Goal: Task Accomplishment & Management: Manage account settings

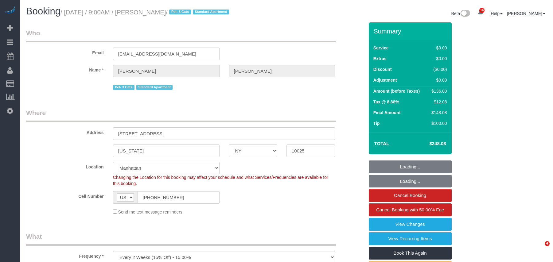
select select "NY"
select select "number:56"
select select "number:73"
select select "number:14"
select select "number:6"
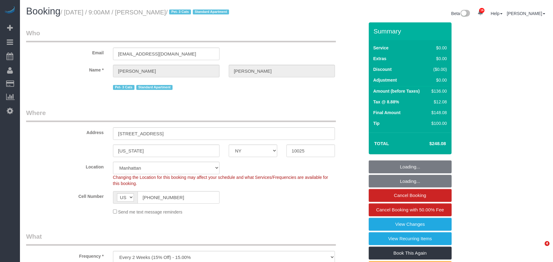
select select "1"
select select "spot1"
select select "object:1036"
select select "string:stripe-pm_1P8RUe4VGloSiKo7HuCvSYae"
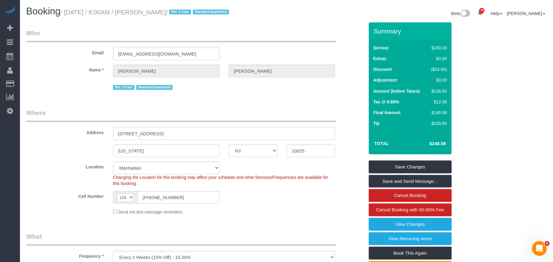
drag, startPoint x: 198, startPoint y: 11, endPoint x: 67, endPoint y: 10, distance: 131.1
click at [67, 10] on small "/ September 11, 2025 / 9:00AM / Blaine Bentsen / Pet- 3 Cats Standard Apartment" at bounding box center [145, 12] width 170 height 7
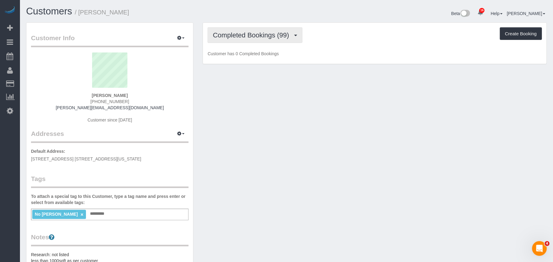
click at [247, 39] on button "Completed Bookings (99)" at bounding box center [255, 35] width 95 height 16
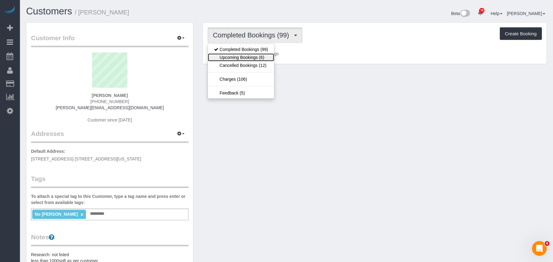
click at [252, 57] on link "Upcoming Bookings (6)" at bounding box center [241, 57] width 66 height 8
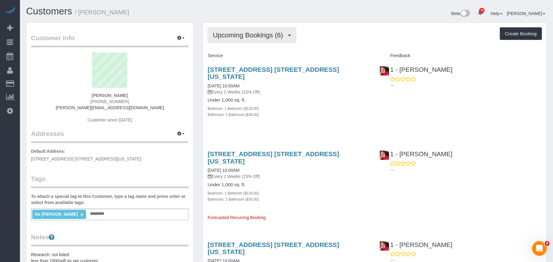
click at [267, 38] on button "Upcoming Bookings (6)" at bounding box center [252, 35] width 89 height 16
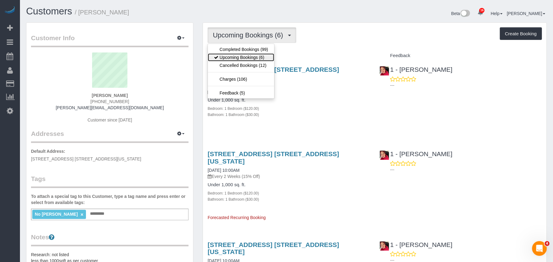
click at [261, 61] on link "Upcoming Bookings (6)" at bounding box center [241, 57] width 66 height 8
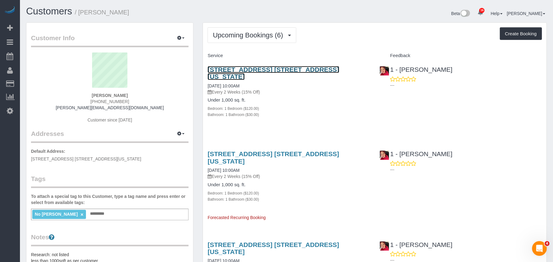
click at [265, 70] on link "220 East 65th Street, Apt. 23a, New York, NY 10065" at bounding box center [273, 73] width 131 height 14
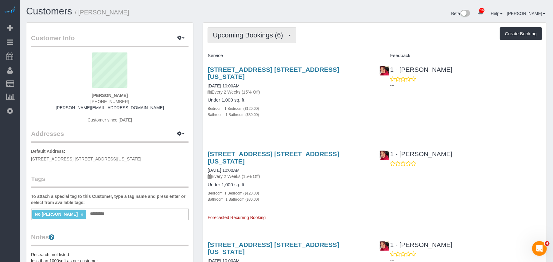
click at [255, 37] on span "Upcoming Bookings (6)" at bounding box center [249, 35] width 73 height 8
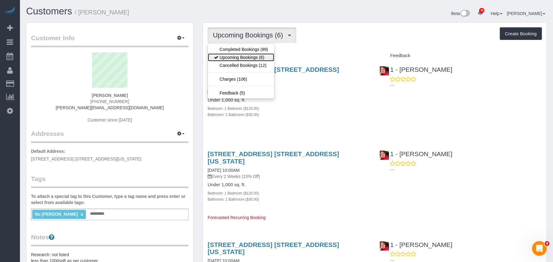
click at [254, 56] on link "Upcoming Bookings (6)" at bounding box center [241, 57] width 66 height 8
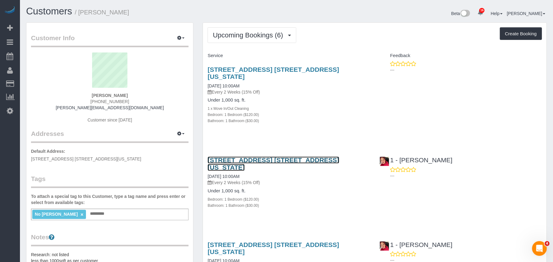
click at [257, 157] on link "220 East 65th Street, Apt. 23a, New York, NY 10065" at bounding box center [273, 164] width 131 height 14
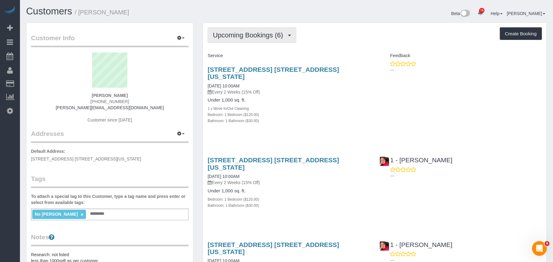
click at [274, 37] on span "Upcoming Bookings (6)" at bounding box center [249, 35] width 73 height 8
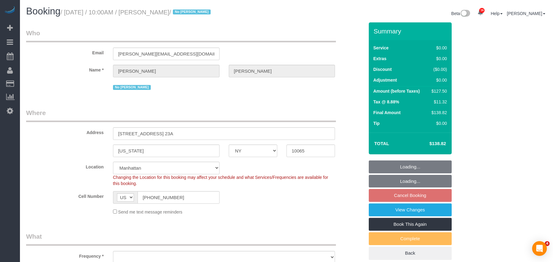
select select "NY"
click at [67, 16] on h1 "Booking / September 17, 2025 / 10:00AM / Roger Hewer-Candee / No Dequan Lowe" at bounding box center [154, 11] width 256 height 10
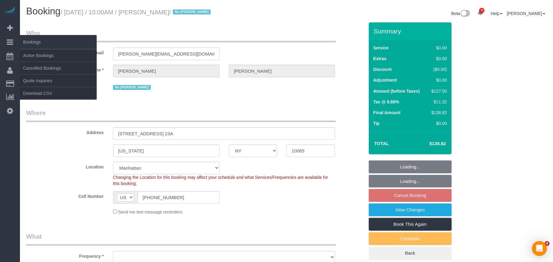
select select "object:1457"
select select "string:stripe-pm_1NcSb54VGloSiKo7Oh2RJNSW"
select select "1"
select select "spot3"
select select "number:89"
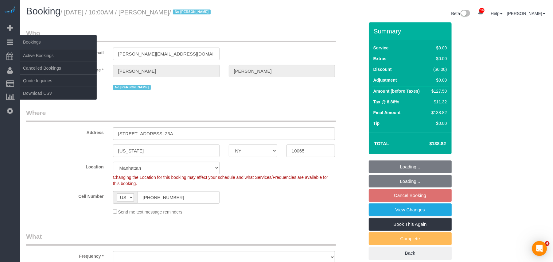
select select "number:90"
select select "number:15"
select select "number:5"
select select "number:21"
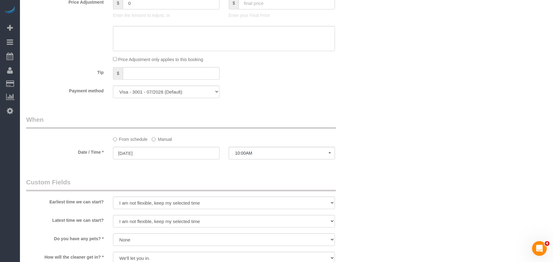
scroll to position [532, 0]
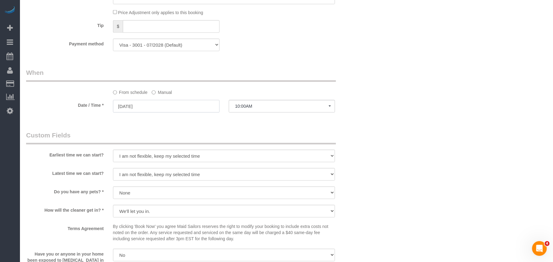
click at [162, 107] on input "09/17/2025" at bounding box center [166, 106] width 107 height 13
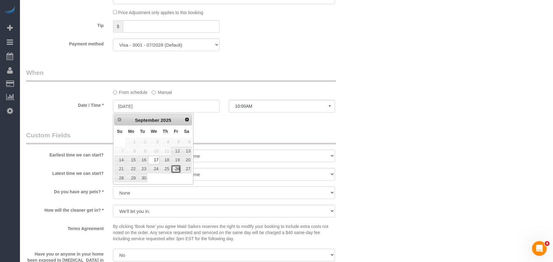
click at [179, 173] on link "26" at bounding box center [176, 169] width 10 height 8
type input "09/26/2025"
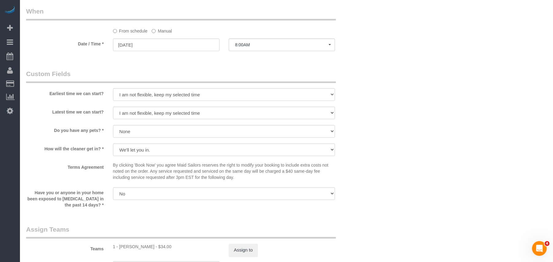
scroll to position [573, 0]
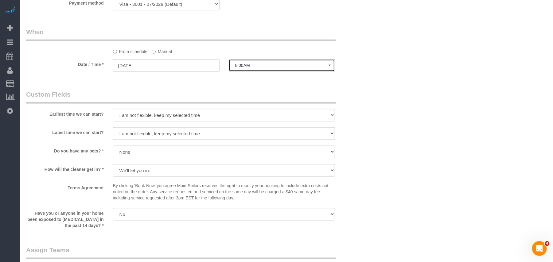
click at [248, 68] on span "8:00AM" at bounding box center [282, 65] width 94 height 5
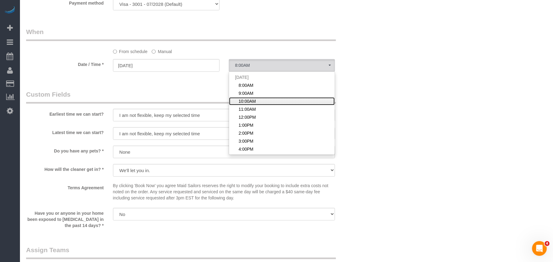
click at [246, 98] on link "10:00AM" at bounding box center [282, 101] width 106 height 8
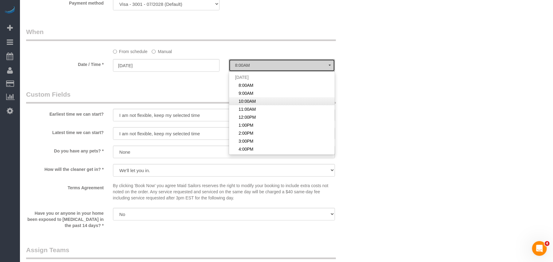
select select "spot62"
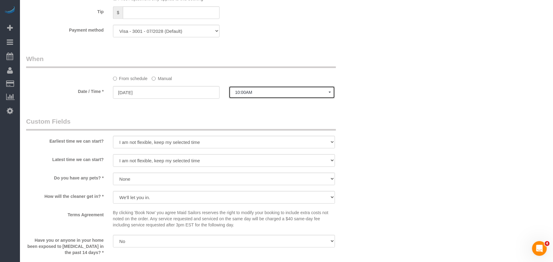
scroll to position [655, 0]
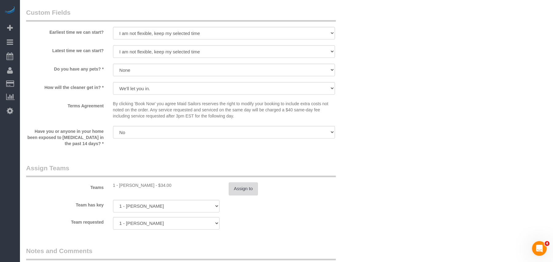
click at [235, 188] on button "Assign to" at bounding box center [243, 189] width 29 height 13
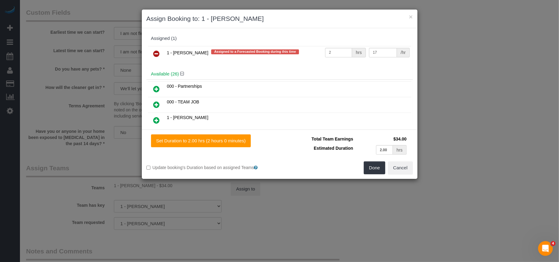
click at [160, 52] on link at bounding box center [157, 54] width 14 height 12
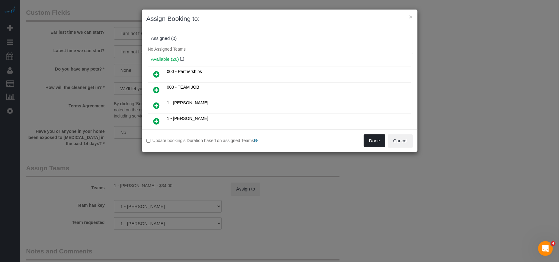
click at [369, 139] on button "Done" at bounding box center [374, 140] width 21 height 13
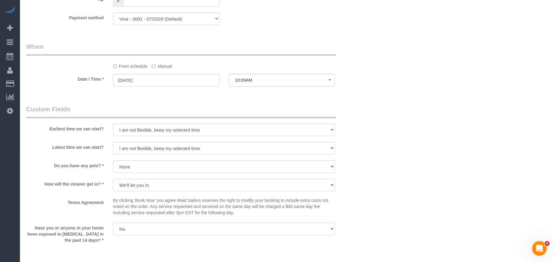
scroll to position [573, 0]
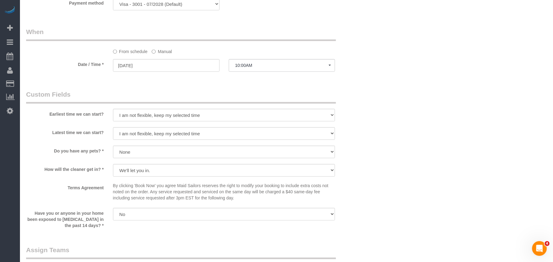
drag, startPoint x: 167, startPoint y: 108, endPoint x: 167, endPoint y: 114, distance: 5.5
click at [167, 114] on div "Earliest time we can start? I am not flexible, keep my selected time 8:00 AM 9:…" at bounding box center [194, 106] width 347 height 33
click at [167, 114] on select "I am not flexible, keep my selected time 8:00 AM 9:00 AM 10:00 AM 11:00 AM 12:0…" at bounding box center [224, 115] width 222 height 13
select select "number:58"
click at [113, 109] on select "I am not flexible, keep my selected time 8:00 AM 9:00 AM 10:00 AM 11:00 AM 12:0…" at bounding box center [224, 115] width 222 height 13
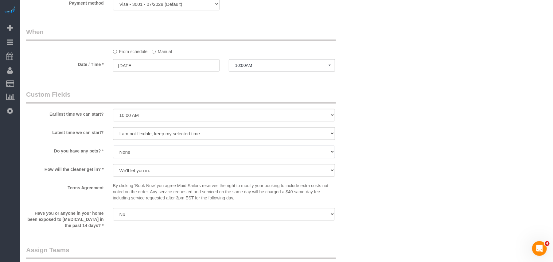
click at [146, 150] on select "Dog Cat None" at bounding box center [224, 152] width 222 height 13
click at [150, 134] on select "I am not flexible, keep my selected time 8:00 AM 9:00 AM 10:00 AM 11:00 AM 12:0…" at bounding box center [224, 133] width 222 height 13
select select "number:73"
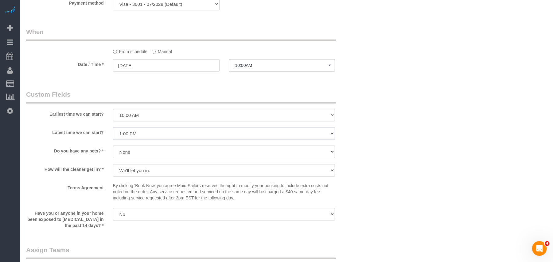
click at [113, 127] on select "I am not flexible, keep my selected time 8:00 AM 9:00 AM 10:00 AM 11:00 AM 12:0…" at bounding box center [224, 133] width 222 height 13
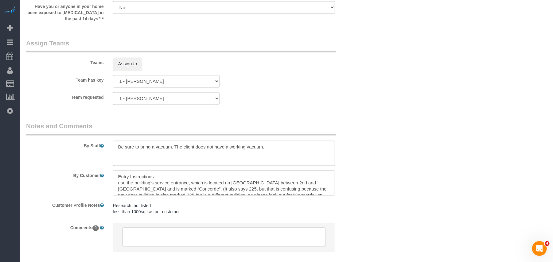
scroll to position [815, 0]
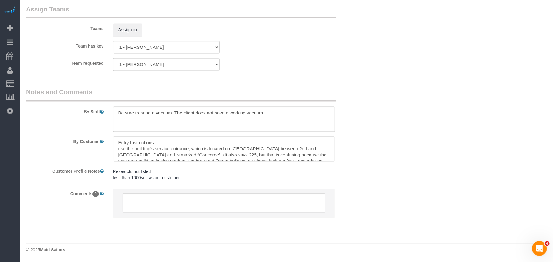
select select "spot121"
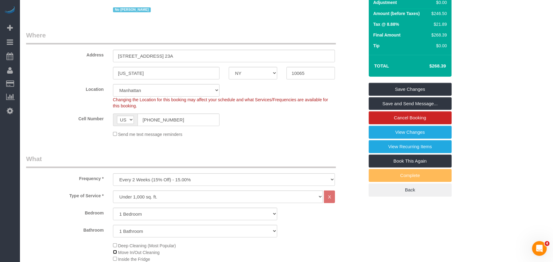
scroll to position [0, 0]
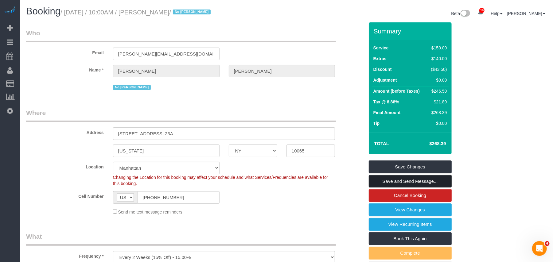
click at [404, 180] on link "Save and Send Message..." at bounding box center [410, 181] width 83 height 13
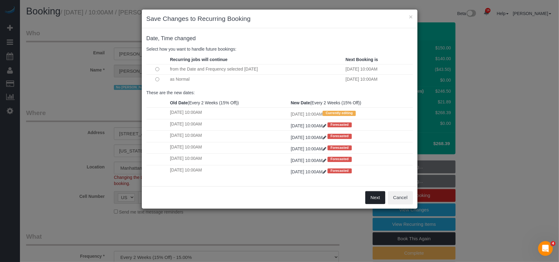
click at [371, 197] on button "Next" at bounding box center [375, 197] width 20 height 13
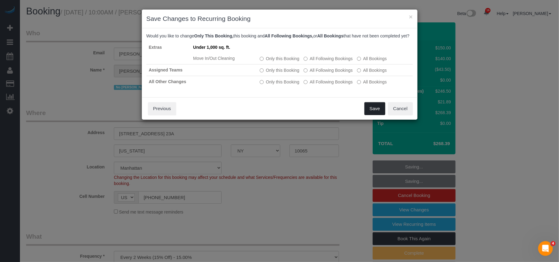
click at [373, 115] on button "Save" at bounding box center [374, 108] width 21 height 13
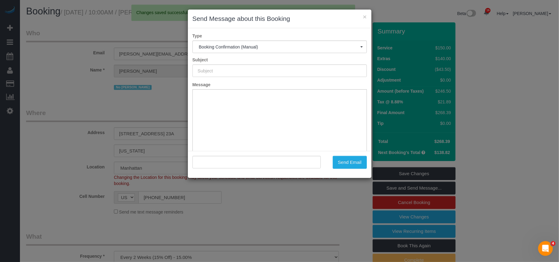
type input "Cleaning Confirmed for 09/26/2025 at 10:00am"
type input ""Roger Hewer-Candee" <roger.hc25@gmail.com>"
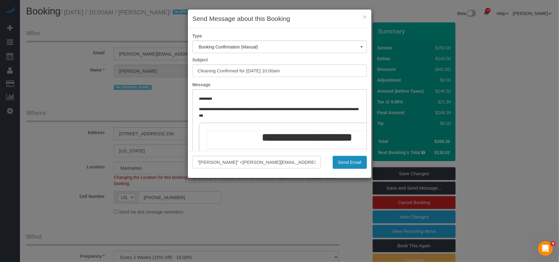
click at [346, 158] on button "Send Email" at bounding box center [350, 162] width 34 height 13
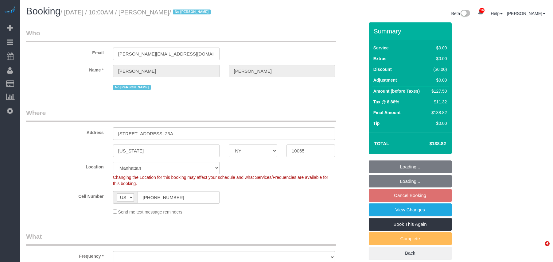
select select "NY"
select select "number:89"
select select "number:90"
select select "number:15"
select select "number:5"
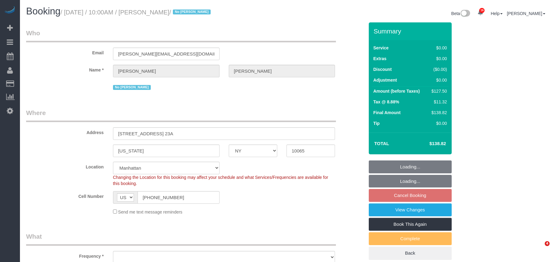
select select "number:21"
select select "object:1493"
select select "string:stripe-pm_1NcSb54VGloSiKo7Oh2RJNSW"
select select "1"
select select "spot3"
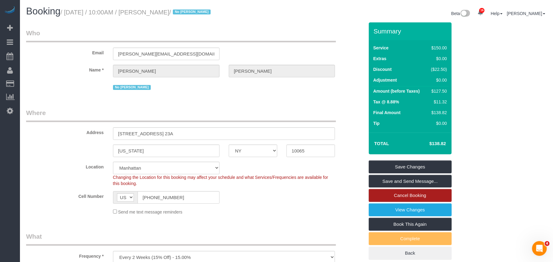
click at [400, 197] on link "Cancel Booking" at bounding box center [410, 195] width 83 height 13
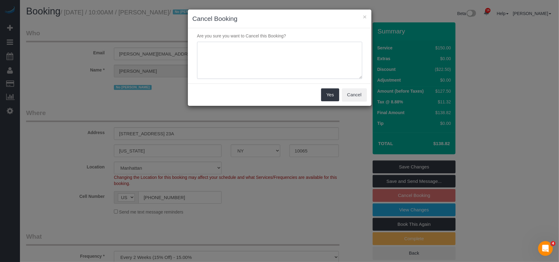
click at [250, 63] on textarea at bounding box center [279, 60] width 165 height 37
type textarea "Moving into a new apartment. Roger will let us know once he's settled and ready…"
click at [330, 95] on button "Yes" at bounding box center [330, 94] width 18 height 13
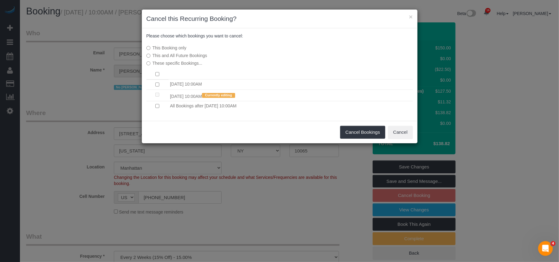
click at [158, 104] on td at bounding box center [157, 106] width 22 height 10
click at [364, 133] on button "Cancel Bookings" at bounding box center [362, 132] width 45 height 13
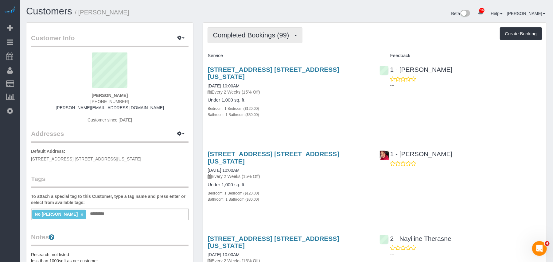
click at [273, 36] on span "Completed Bookings (99)" at bounding box center [252, 35] width 79 height 8
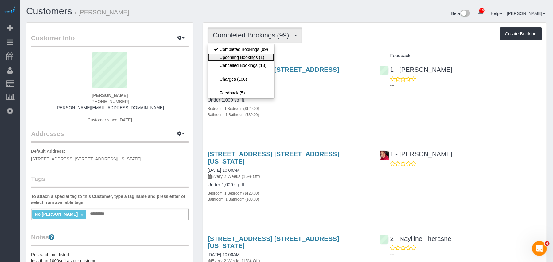
click at [253, 59] on link "Upcoming Bookings (1)" at bounding box center [241, 57] width 66 height 8
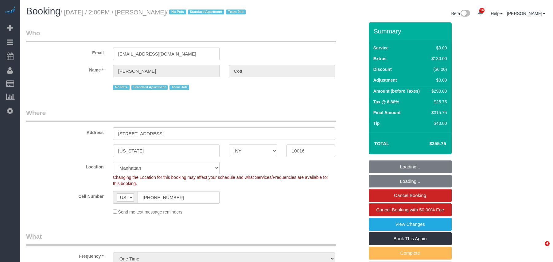
select select "NY"
select select "1"
select select "string:stripe-pm_1S3z8D4VGloSiKo7YlVZ8Nc4"
select select "number:89"
select select "number:77"
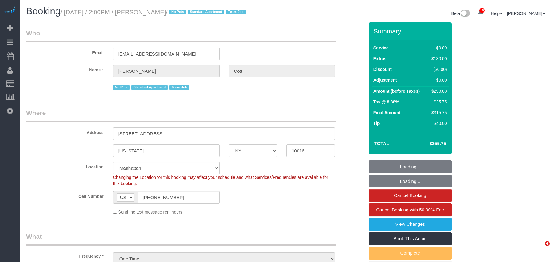
select select "number:15"
select select "number:5"
select select "spot1"
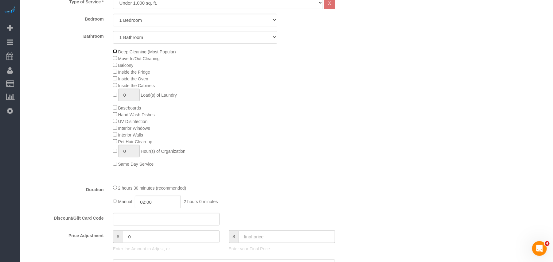
scroll to position [286, 0]
click at [115, 204] on div "Manual 02:00 2 hours 0 minutes" at bounding box center [224, 201] width 222 height 13
select select "spot35"
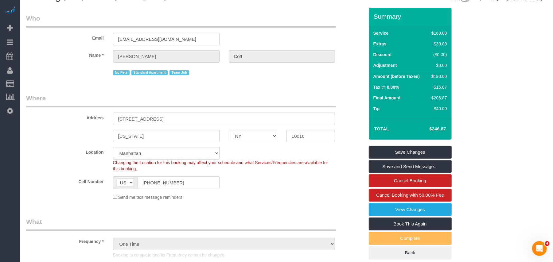
scroll to position [0, 0]
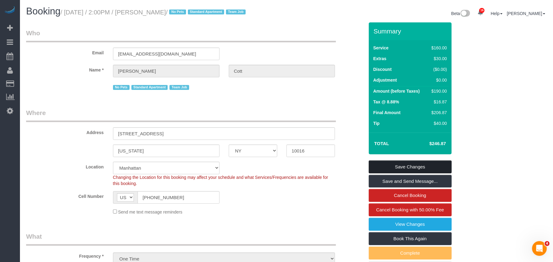
click at [395, 169] on link "Save Changes" at bounding box center [410, 167] width 83 height 13
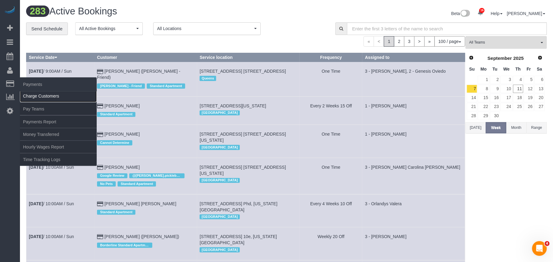
click at [40, 95] on link "Charge Customers" at bounding box center [58, 96] width 77 height 12
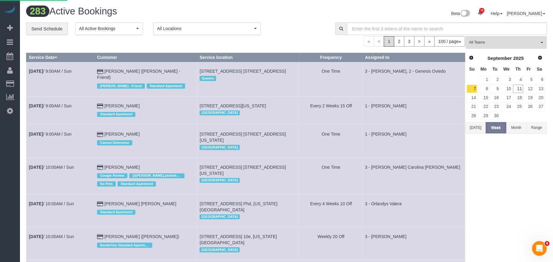
select select
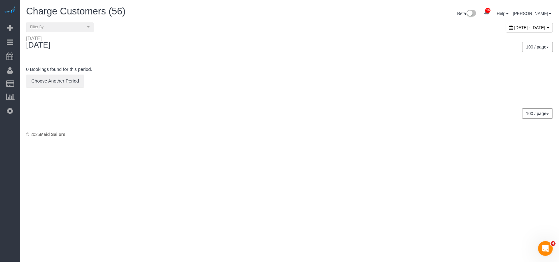
click at [506, 30] on div "September 11, 2025 - September 11, 2025" at bounding box center [529, 28] width 47 height 10
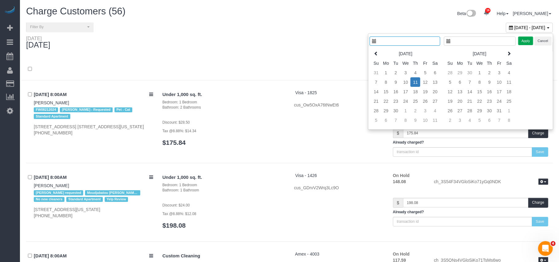
type input "**********"
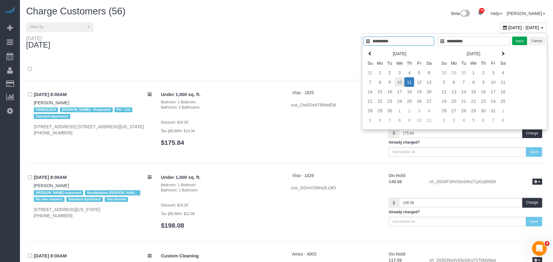
type input "**********"
click at [399, 82] on td "10" at bounding box center [400, 82] width 10 height 10
type input "**********"
click at [515, 44] on button "Apply" at bounding box center [519, 41] width 15 height 9
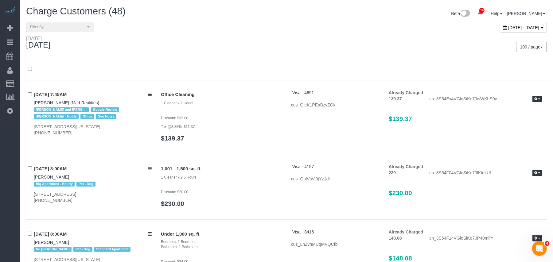
click at [252, 43] on div "Wednesday September 10, 2025" at bounding box center [153, 44] width 265 height 16
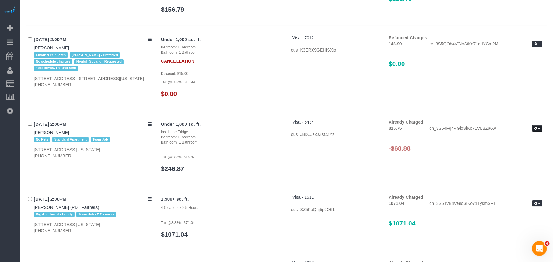
click at [536, 129] on button "button" at bounding box center [537, 128] width 10 height 6
click at [507, 139] on link "Refund" at bounding box center [517, 139] width 49 height 8
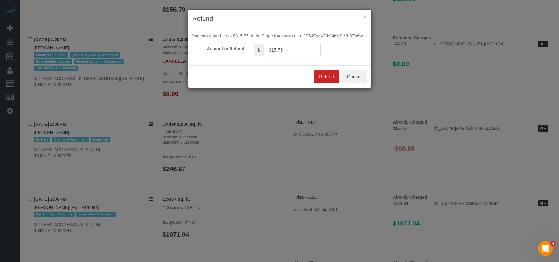
drag, startPoint x: 285, startPoint y: 49, endPoint x: 256, endPoint y: 51, distance: 29.2
click at [256, 51] on div "$ 315.75" at bounding box center [287, 50] width 67 height 13
type input "68.88"
click at [325, 74] on button "Refund" at bounding box center [326, 76] width 25 height 13
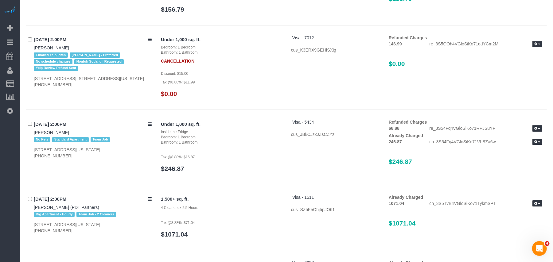
scroll to position [2976, 0]
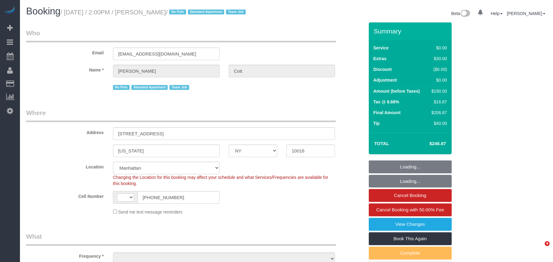
select select "NY"
select select "number:89"
select select "number:77"
select select "number:15"
select select "number:5"
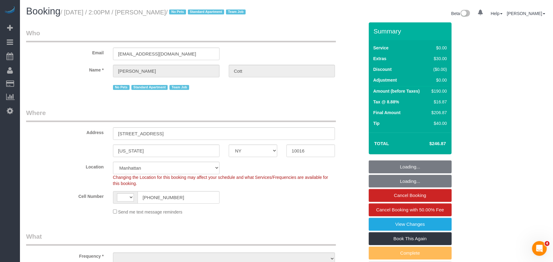
select select "string:stripe-pm_1S3z8D4VGloSiKo7YlVZ8Nc4"
select select "1"
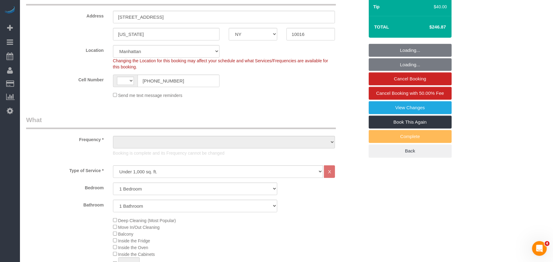
select select "string:[GEOGRAPHIC_DATA]"
select select "object:1035"
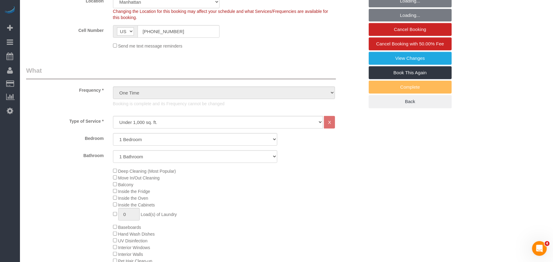
select select "1"
select select "object:1507"
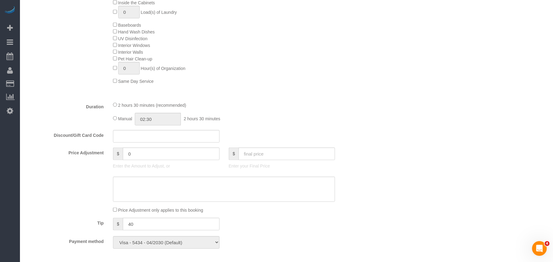
select select "spot1"
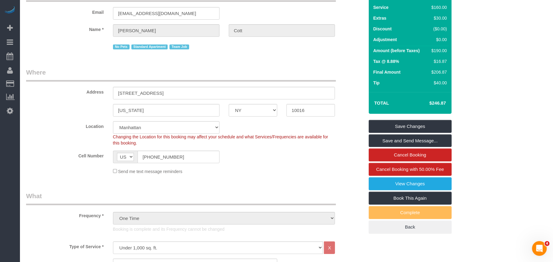
scroll to position [0, 0]
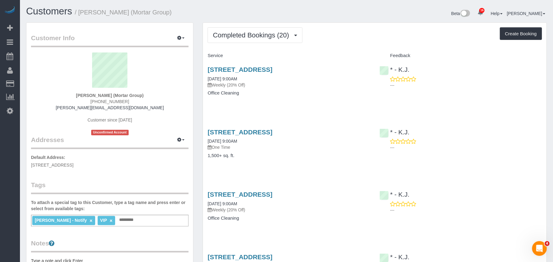
click at [349, 19] on div "Beta 16 Your Notifications You have 0 alerts × You have 3 to charge for [DATE] …" at bounding box center [418, 14] width 265 height 16
drag, startPoint x: 206, startPoint y: 134, endPoint x: 279, endPoint y: 134, distance: 73.1
click at [279, 134] on div "[STREET_ADDRESS] [DATE] 9:00AM One Time 1,500+ sq. ft." at bounding box center [289, 146] width 172 height 47
copy link "[STREET_ADDRESS]"
drag, startPoint x: 347, startPoint y: 133, endPoint x: 280, endPoint y: 134, distance: 66.9
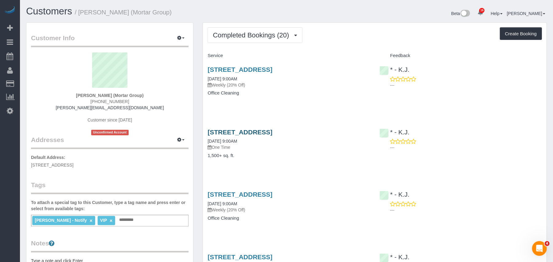
click at [280, 134] on h3 "[STREET_ADDRESS]" at bounding box center [289, 132] width 162 height 7
copy link ", [GEOGRAPHIC_DATA]"
click at [341, 161] on div "[STREET_ADDRESS] [DATE] 9:00AM One Time 1,500+ sq. ft." at bounding box center [289, 146] width 172 height 47
click at [272, 131] on link "[STREET_ADDRESS]" at bounding box center [240, 132] width 65 height 7
drag, startPoint x: 146, startPoint y: 95, endPoint x: 74, endPoint y: 95, distance: 72.1
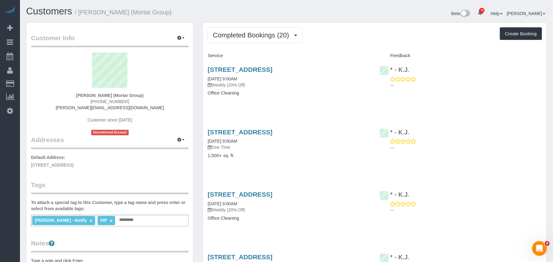
click at [74, 95] on div "Yaneizy Castillo (Mortar Group) (516) 325-0943 castillo@mortargroup.com Custome…" at bounding box center [110, 94] width 158 height 83
copy strong "Yaneizy Castillo (Mortar Group)"
drag, startPoint x: 348, startPoint y: 133, endPoint x: 208, endPoint y: 133, distance: 139.7
click at [208, 133] on h3 "104 Newel Street, Unit 2, Brooklyn, NY 11222" at bounding box center [289, 132] width 162 height 7
copy link "104 Newel Street, Unit 2, Brooklyn, NY 11222"
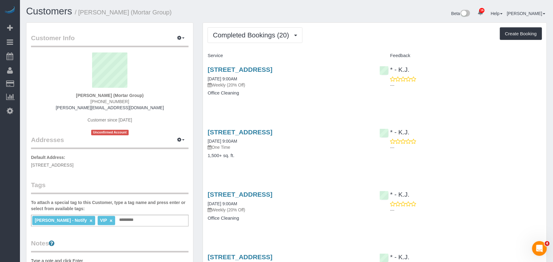
click at [361, 21] on div "Beta 16 Your Notifications You have 0 alerts × You have 3 to charge for 09/10/2…" at bounding box center [418, 14] width 265 height 16
click at [345, 169] on div "104 Newel Street, Unit 2, Brooklyn, NY 11222 08/28/2025 9:00AM One Time 1,500+ …" at bounding box center [289, 146] width 172 height 47
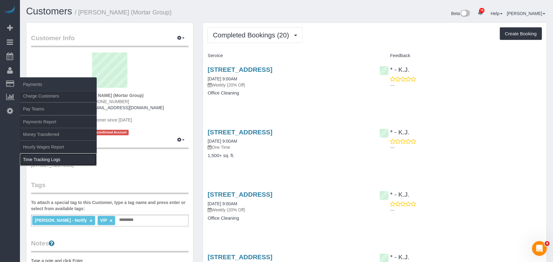
drag, startPoint x: 43, startPoint y: 159, endPoint x: 114, endPoint y: 257, distance: 121.0
click at [43, 159] on link "Time Tracking Logs" at bounding box center [58, 160] width 77 height 12
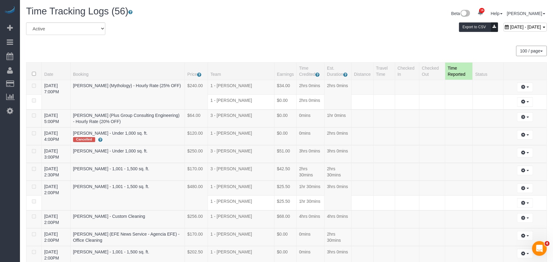
scroll to position [793, 0]
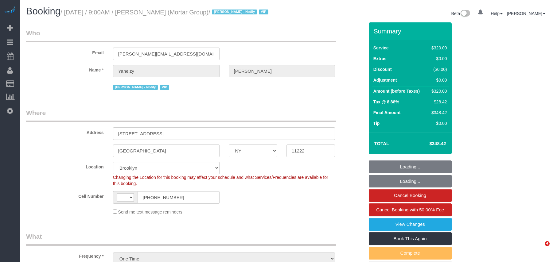
select select "NY"
select select "string:stripe-pm_1S0pHZ4VGloSiKo7bXItwSkM"
select select "object:783"
select select "string:[GEOGRAPHIC_DATA]"
select select "spot1"
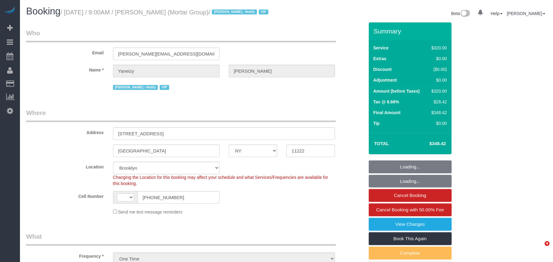
select select "number:89"
select select "number:90"
select select "number:15"
select select "number:7"
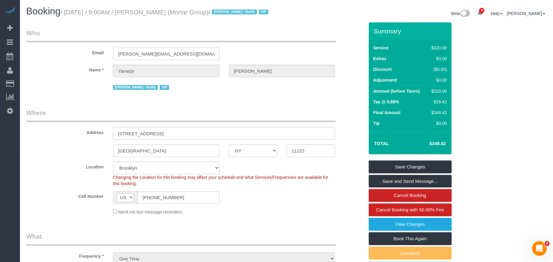
click at [320, 214] on div "Send me text message reminders" at bounding box center [223, 211] width 231 height 7
drag, startPoint x: 303, startPoint y: 212, endPoint x: 302, endPoint y: 202, distance: 9.5
click at [303, 212] on div "Send me text message reminders" at bounding box center [223, 211] width 231 height 7
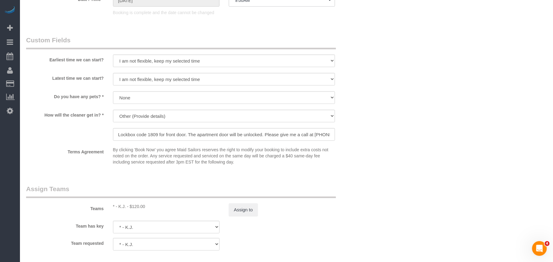
scroll to position [532, 0]
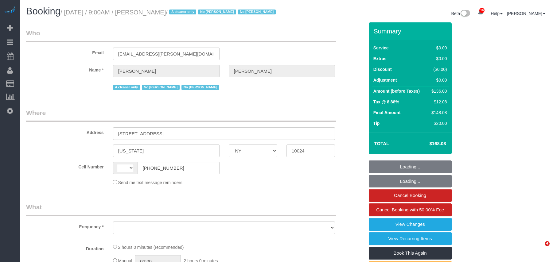
select select "NY"
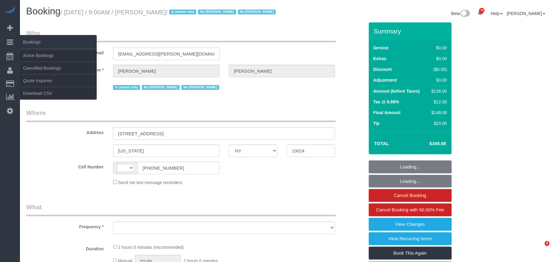
click at [67, 12] on small "/ [DATE] / 9:00AM / [PERSON_NAME] / A cleaner only No [PERSON_NAME] No [PERSON_…" at bounding box center [168, 12] width 217 height 7
select select "string:[GEOGRAPHIC_DATA]"
select select "object:778"
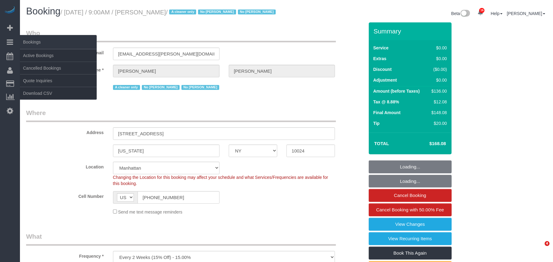
select select "number:57"
select select "number:76"
select select "number:15"
select select "number:6"
select select "string:stripe-pm_1Rguhq4VGloSiKo7JLqEDpVT"
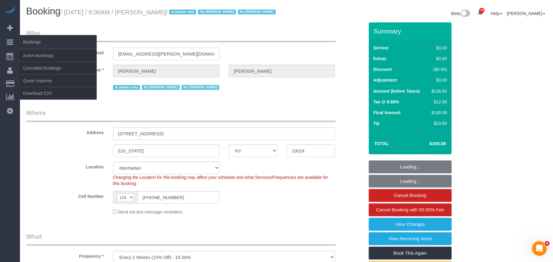
select select "object:1463"
select select "spot1"
select select "1"
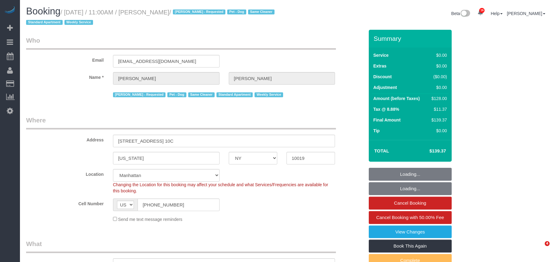
select select "NY"
select select "object:786"
select select "spot1"
select select "number:58"
select select "number:71"
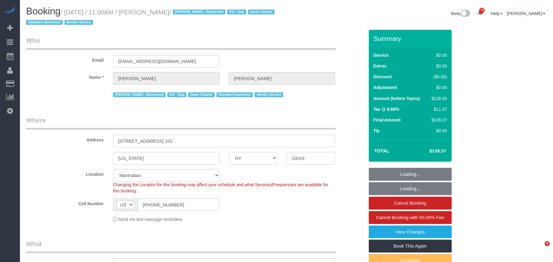
select select "number:13"
select select "number:5"
select select "1"
select select "object:1466"
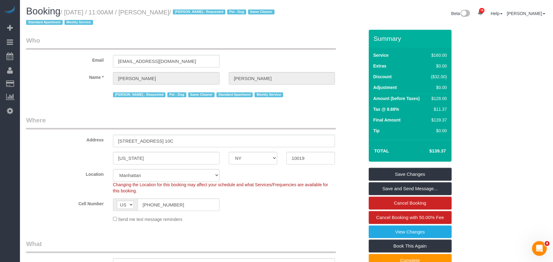
drag, startPoint x: 190, startPoint y: 11, endPoint x: 69, endPoint y: 13, distance: 121.6
click at [69, 13] on small "/ [DATE] / 11:00AM / [PERSON_NAME] / [PERSON_NAME] - Requested Pet - Dog Same C…" at bounding box center [151, 17] width 250 height 17
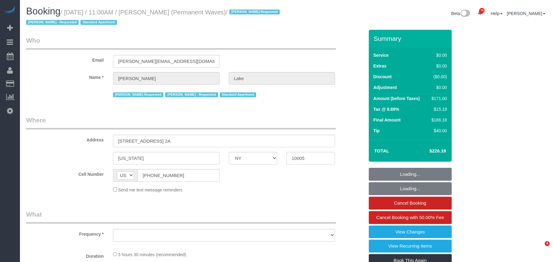
select select "NY"
select select "object:1499"
select select "string:stripe-pm_1QgqW94VGloSiKo7ra9aaNFw"
select select "1"
select select "2"
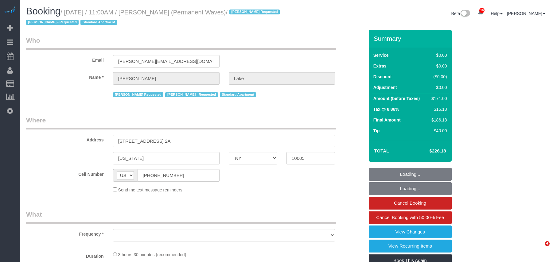
select select "number:58"
select select "number:75"
select select "number:15"
select select "number:7"
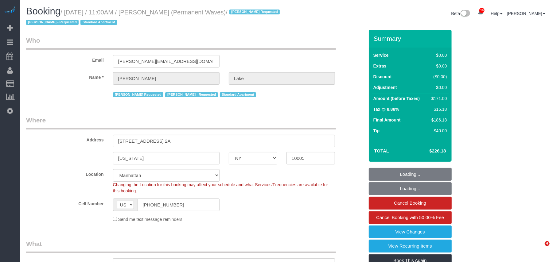
select select "spot1"
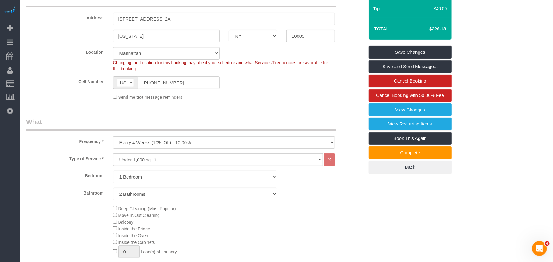
scroll to position [82, 0]
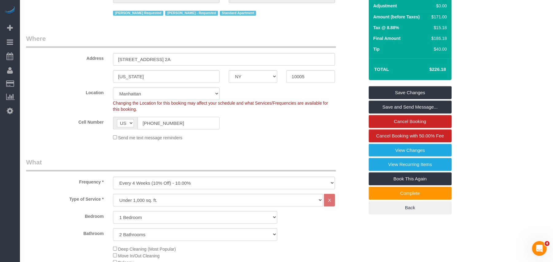
click at [156, 126] on input "[PHONE_NUMBER]" at bounding box center [179, 123] width 82 height 13
